Goal: Transaction & Acquisition: Purchase product/service

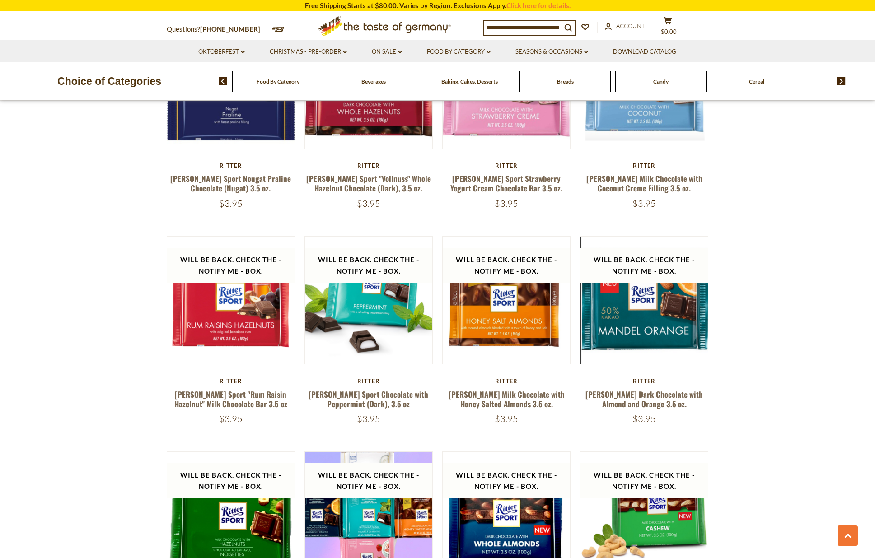
scroll to position [1724, 0]
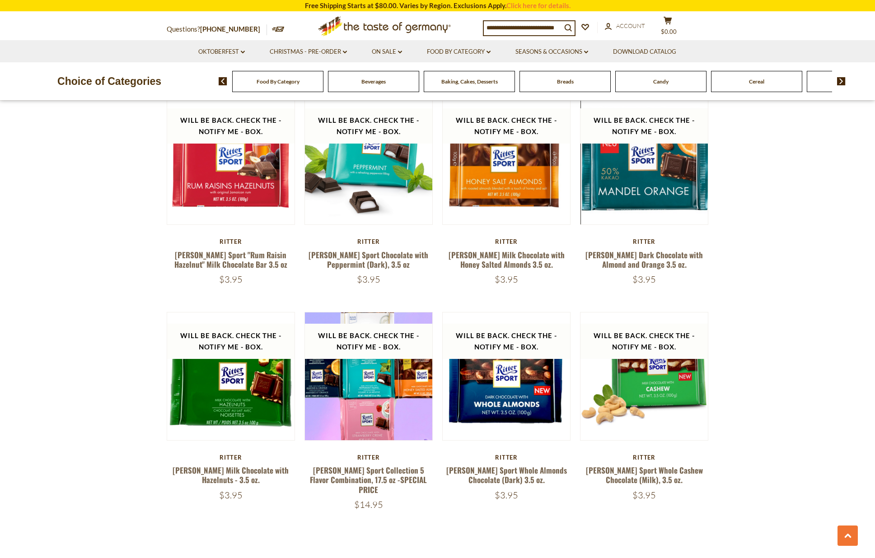
scroll to position [1736, 0]
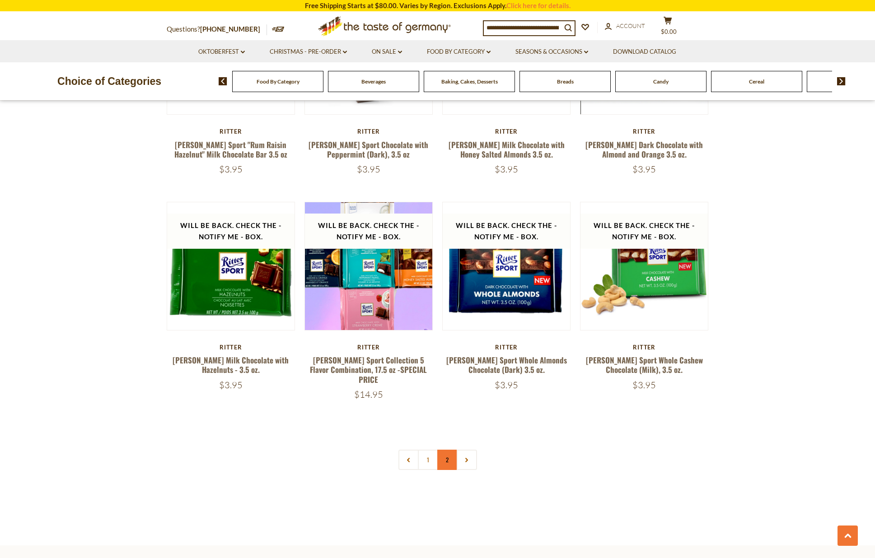
click at [454, 450] on link "2" at bounding box center [447, 460] width 20 height 20
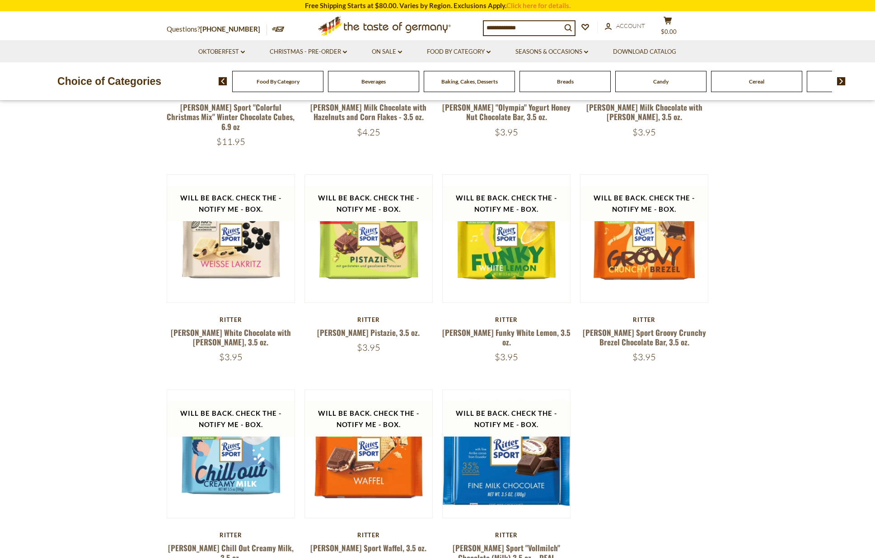
scroll to position [695, 0]
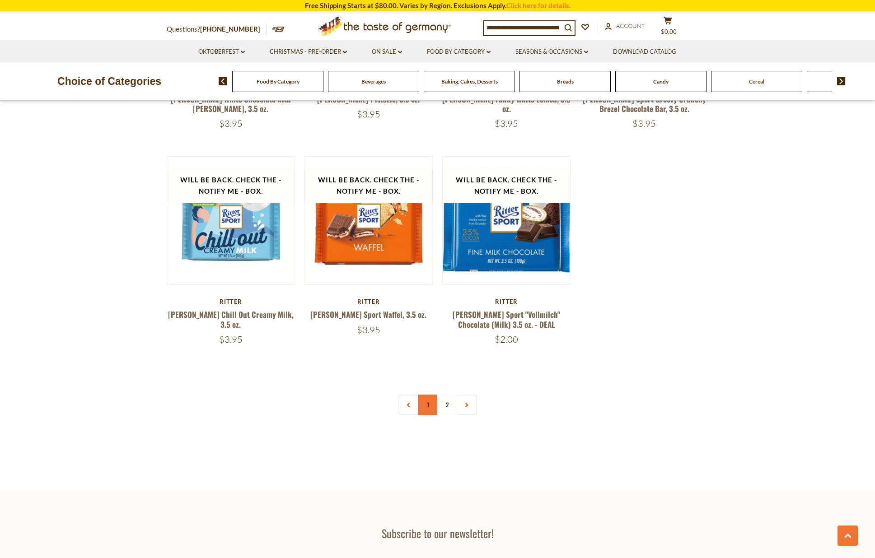
click at [430, 395] on link "1" at bounding box center [428, 405] width 20 height 20
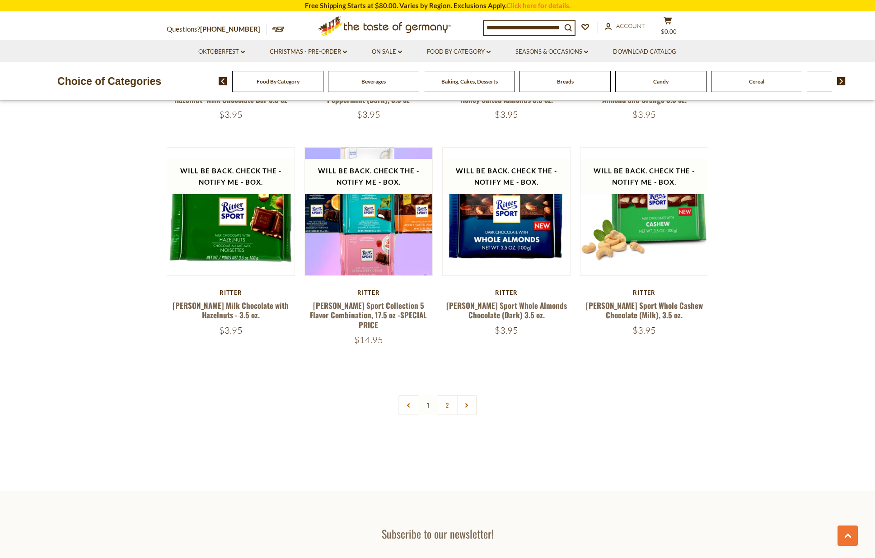
scroll to position [1796, 0]
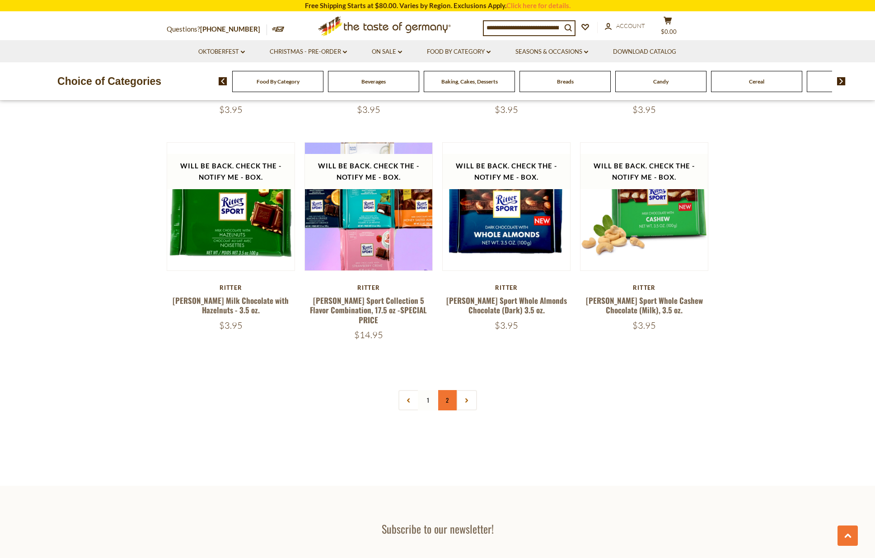
click at [449, 390] on link "2" at bounding box center [447, 400] width 20 height 20
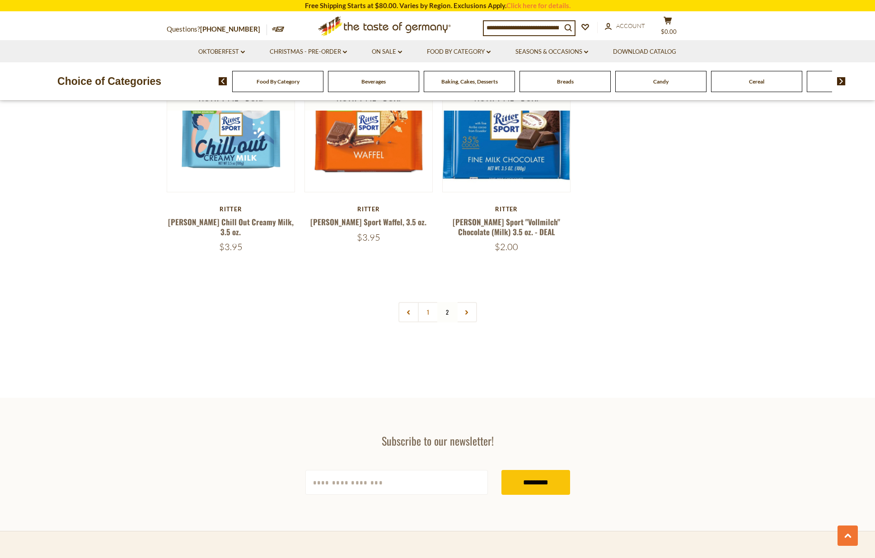
scroll to position [766, 0]
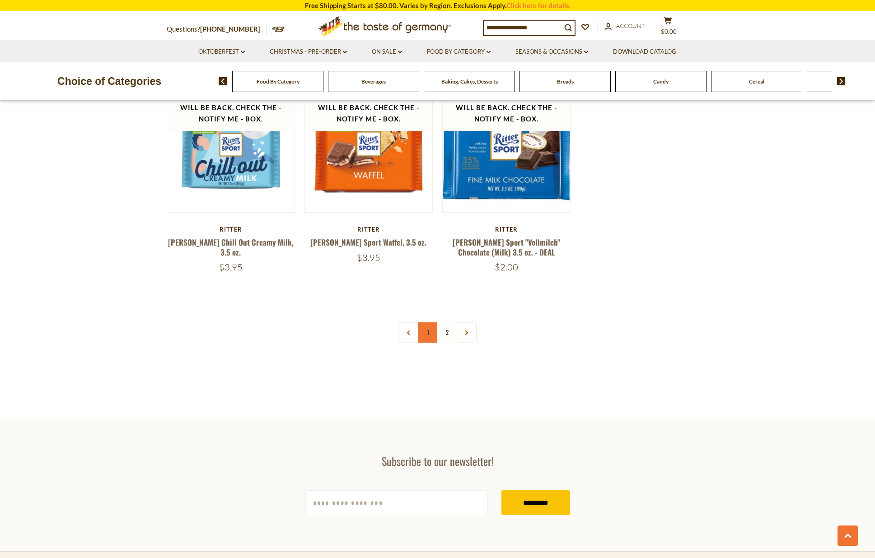
click at [429, 324] on link "1" at bounding box center [428, 333] width 20 height 20
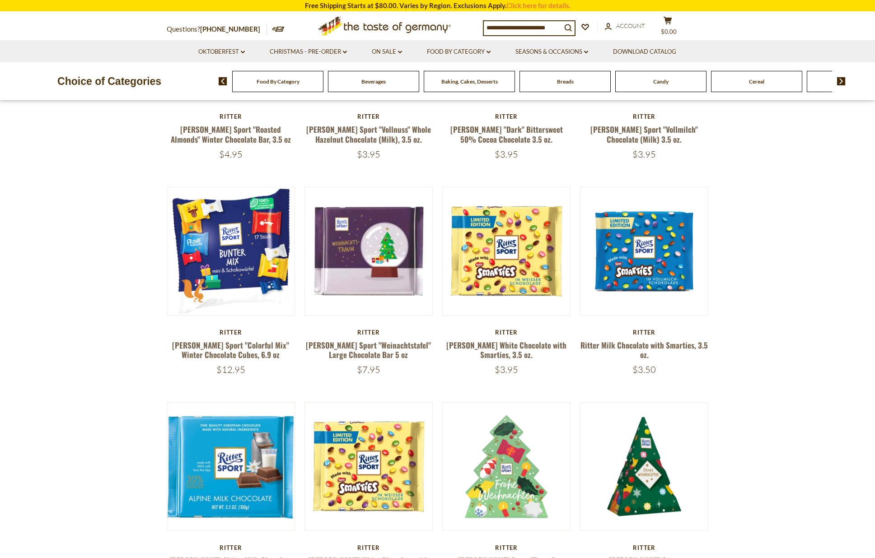
scroll to position [142, 0]
